Goal: Task Accomplishment & Management: Use online tool/utility

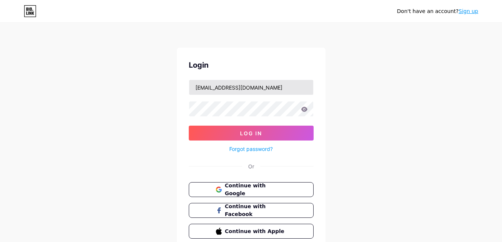
click at [280, 90] on input "[EMAIL_ADDRESS][DOMAIN_NAME]" at bounding box center [251, 87] width 124 height 15
type input "1and2mortages"
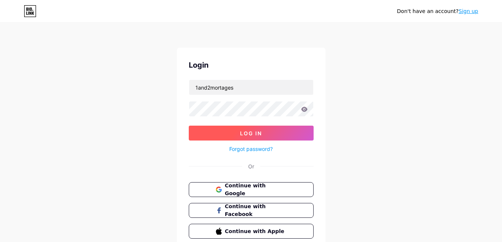
click at [249, 134] on span "Log In" at bounding box center [251, 133] width 22 height 6
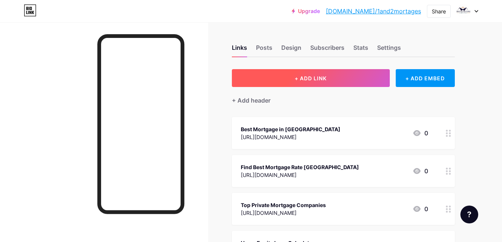
click at [315, 77] on span "+ ADD LINK" at bounding box center [311, 78] width 32 height 6
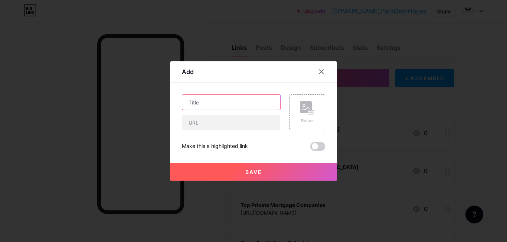
click at [217, 103] on input "text" at bounding box center [231, 102] width 98 height 15
paste input "Calculator for Home Equity Loan"
type input "Calculator for Home Equity Loan"
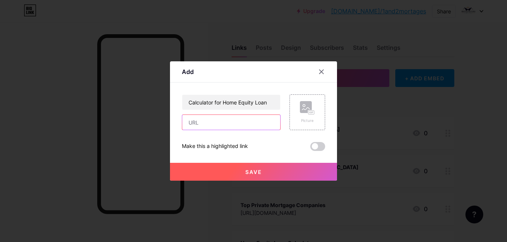
click at [218, 126] on input "text" at bounding box center [231, 122] width 98 height 15
paste input "[URL][DOMAIN_NAME]"
type input "[URL][DOMAIN_NAME]"
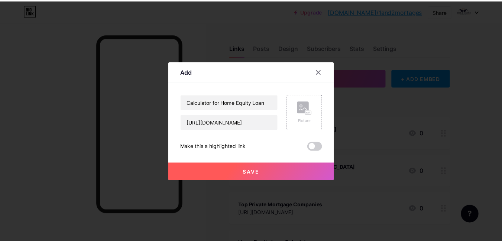
scroll to position [0, 0]
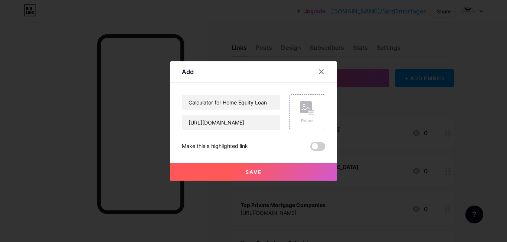
click at [248, 172] on span "Save" at bounding box center [253, 172] width 17 height 6
